Goal: Navigation & Orientation: Find specific page/section

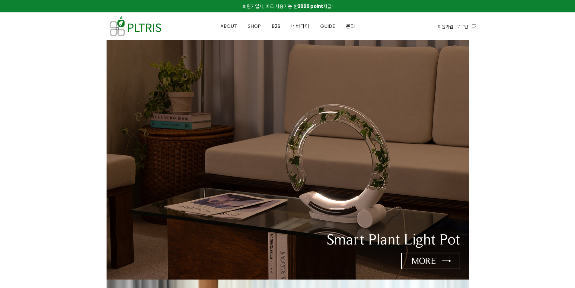
click at [260, 25] on span "SHOP" at bounding box center [254, 26] width 13 height 7
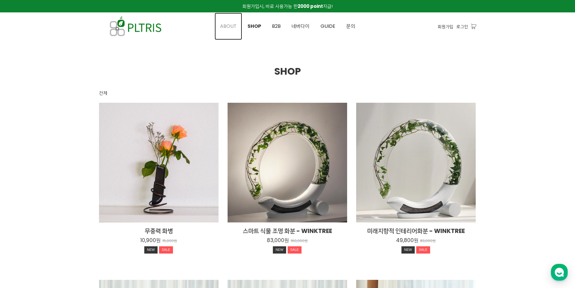
click at [232, 25] on span "ABOUT" at bounding box center [228, 26] width 17 height 7
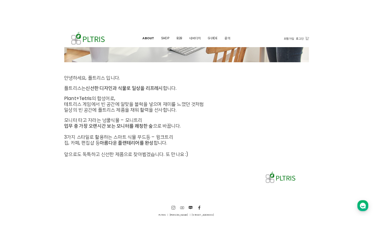
scroll to position [283, 0]
